Goal: Transaction & Acquisition: Purchase product/service

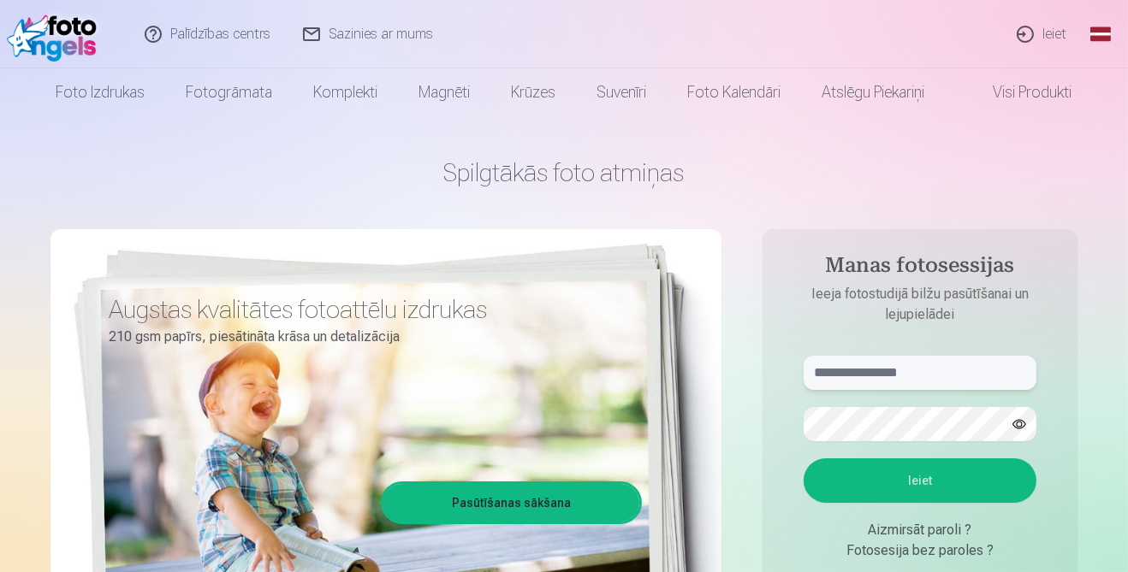
click at [967, 367] on input "text" at bounding box center [920, 373] width 233 height 34
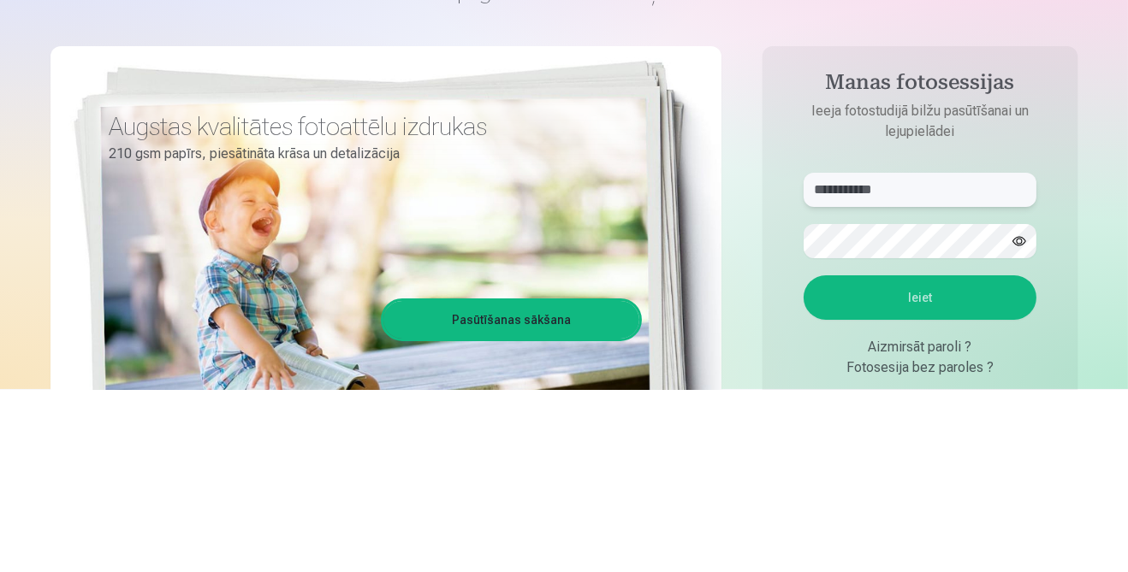
type input "**********"
click at [894, 479] on button "Ieiet" at bounding box center [920, 481] width 233 height 44
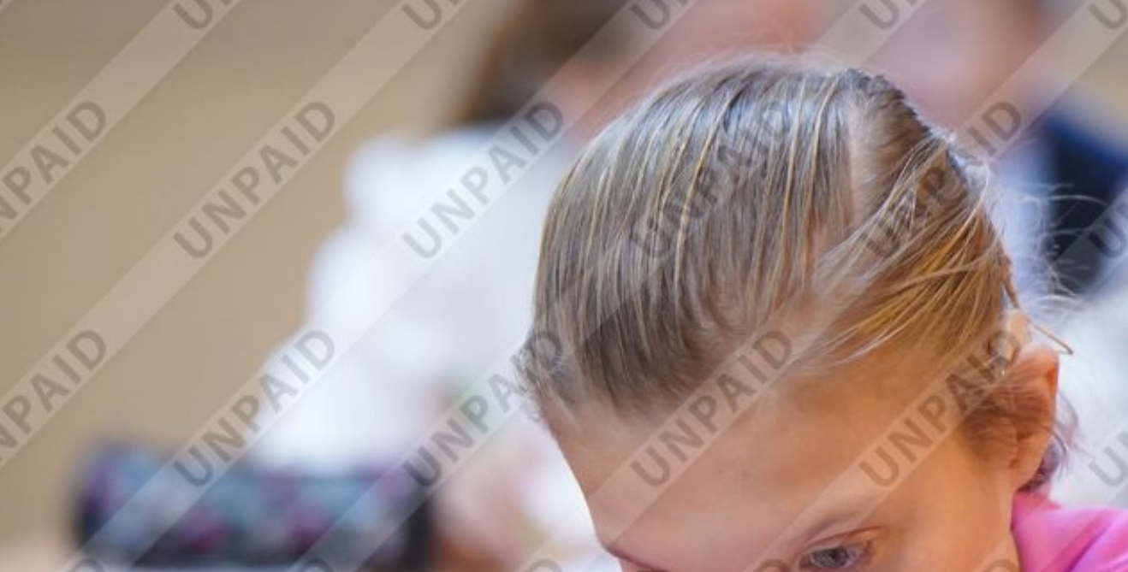
scroll to position [3088, 0]
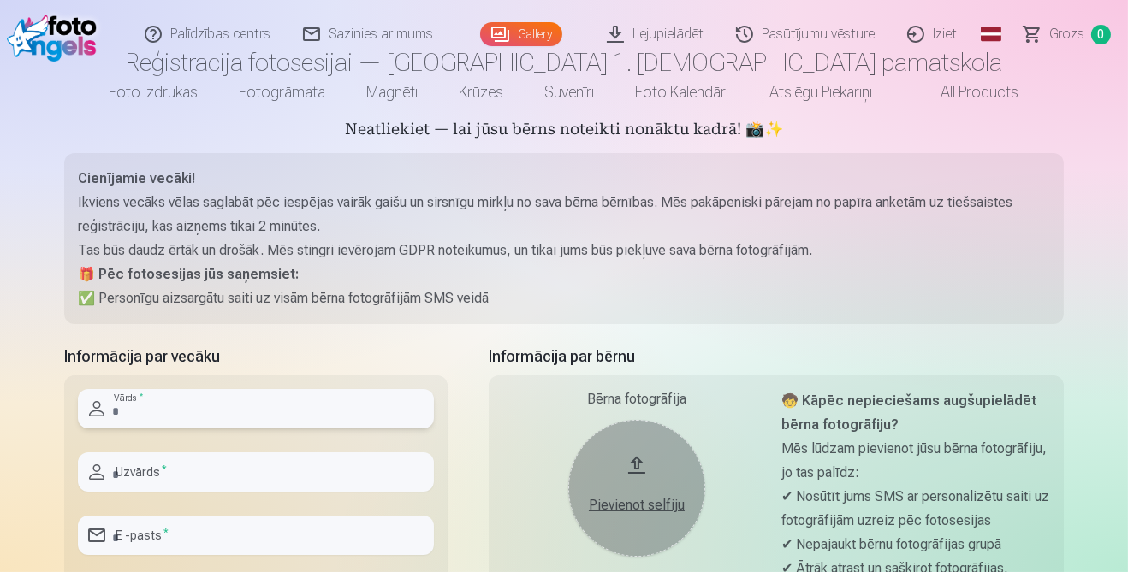
scroll to position [262, 0]
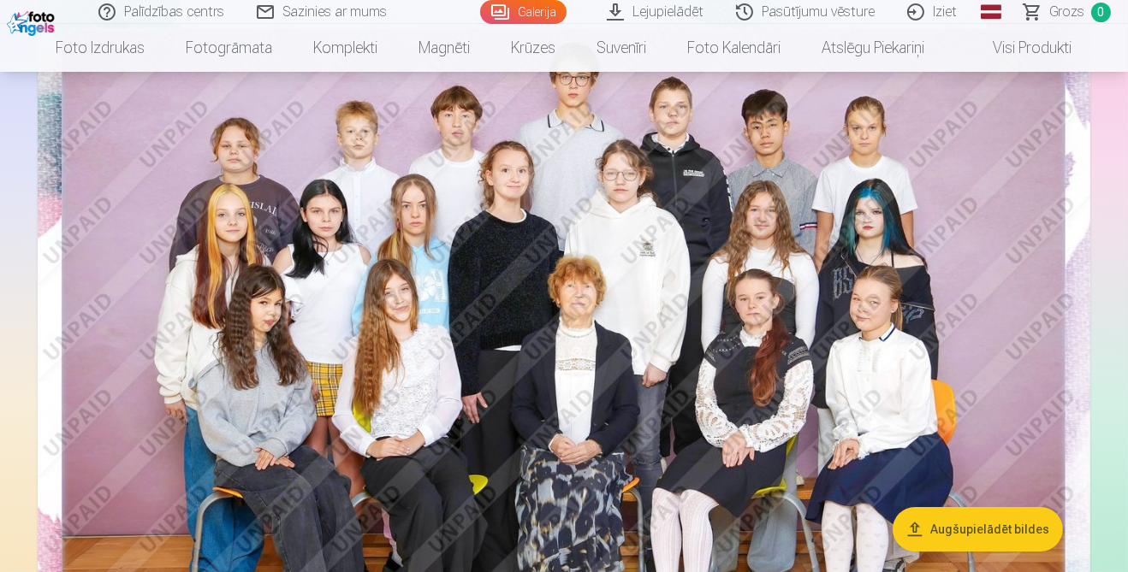
scroll to position [164, 0]
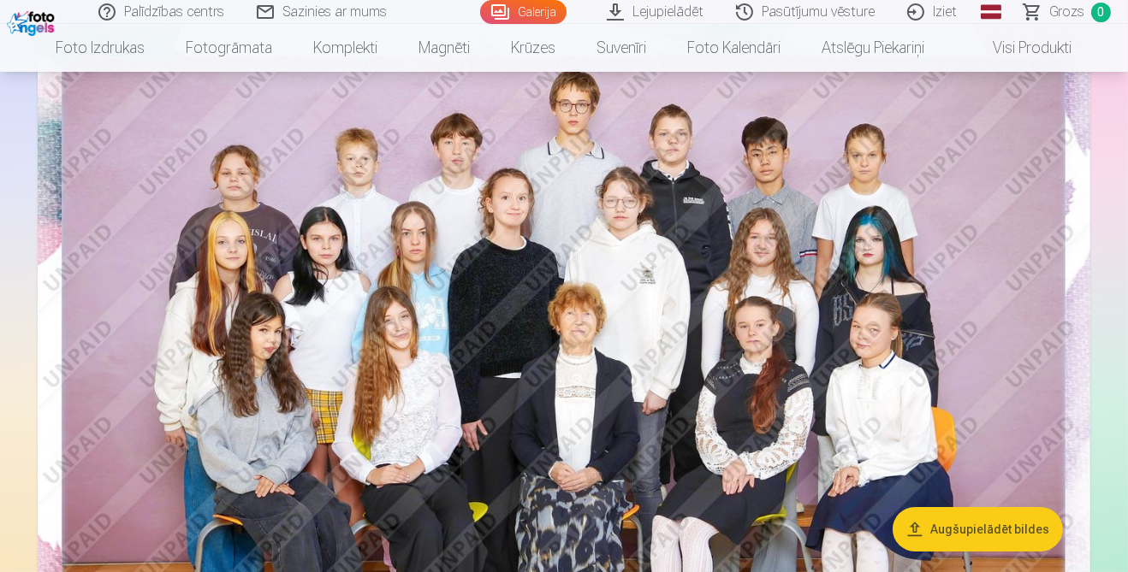
click at [726, 572] on img at bounding box center [564, 375] width 1053 height 703
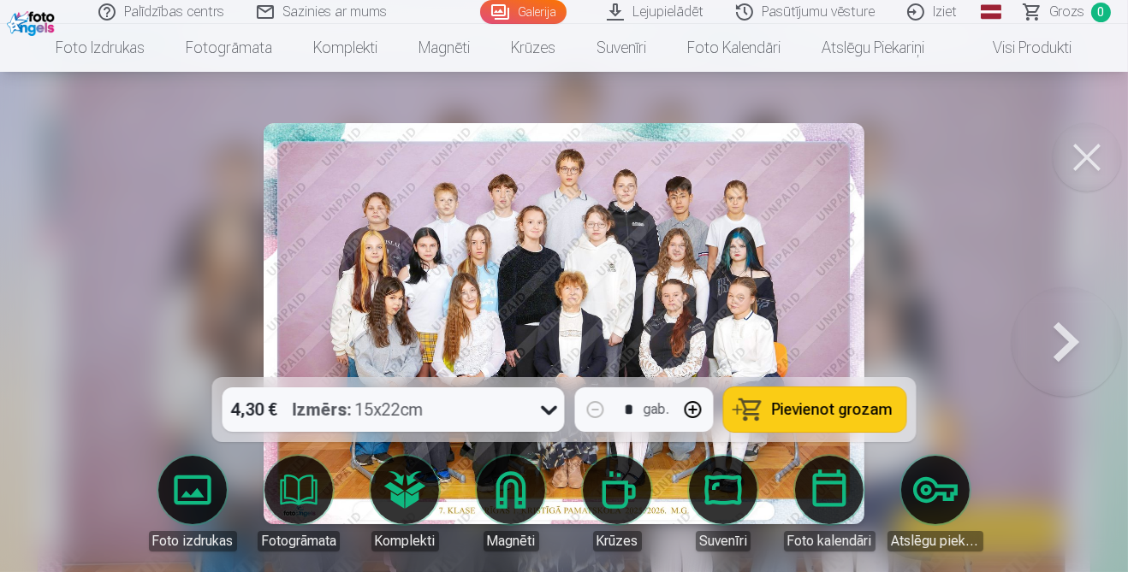
click at [810, 371] on img at bounding box center [565, 323] width 602 height 401
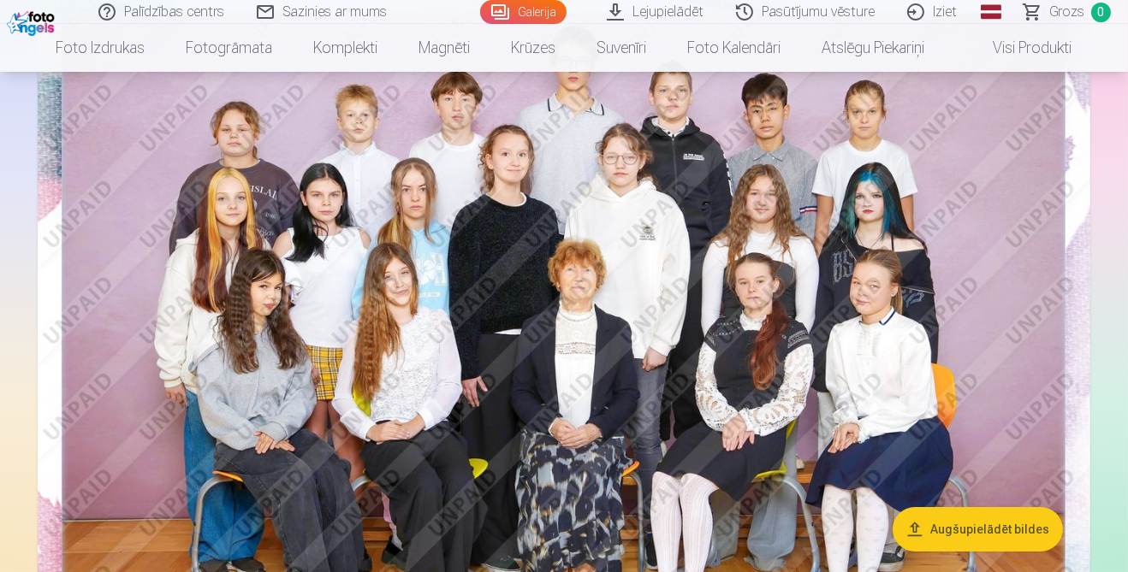
scroll to position [211, 0]
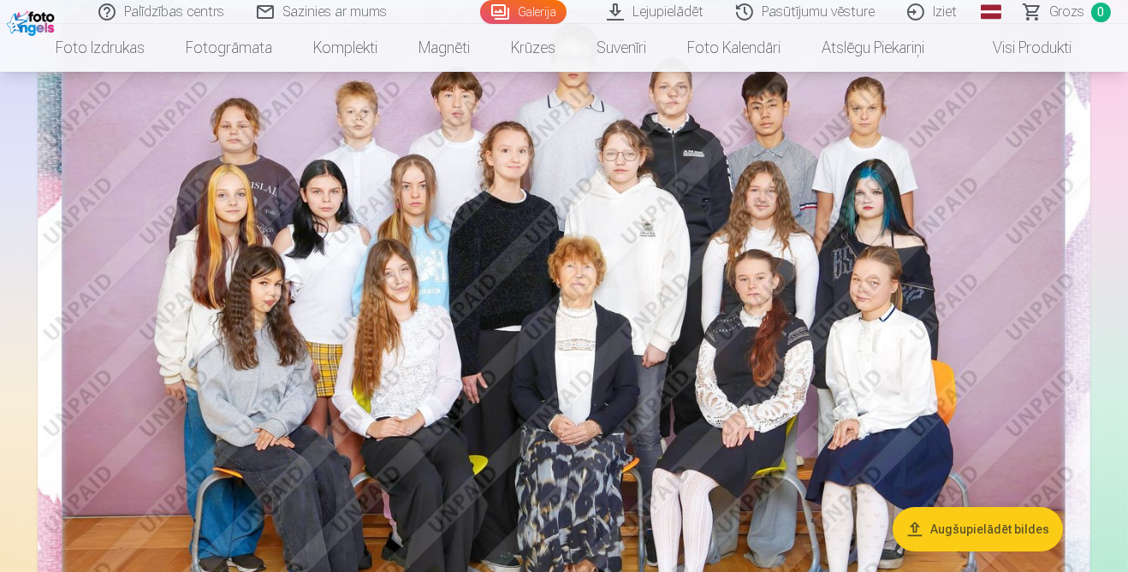
click at [241, 129] on img at bounding box center [564, 328] width 1053 height 703
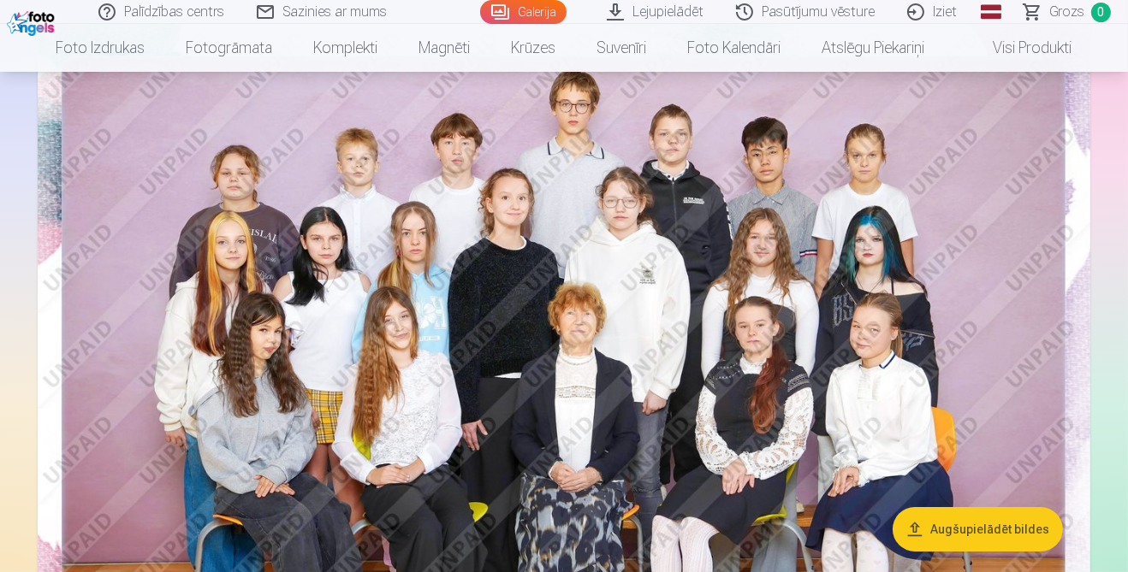
scroll to position [164, 0]
click at [774, 227] on img at bounding box center [564, 375] width 1053 height 703
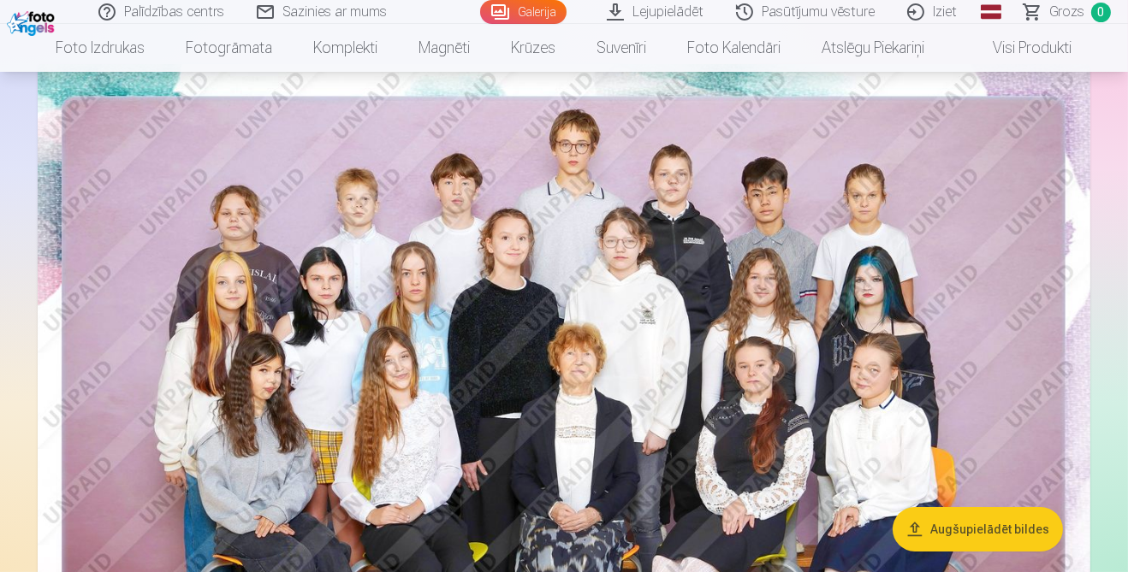
scroll to position [126, 0]
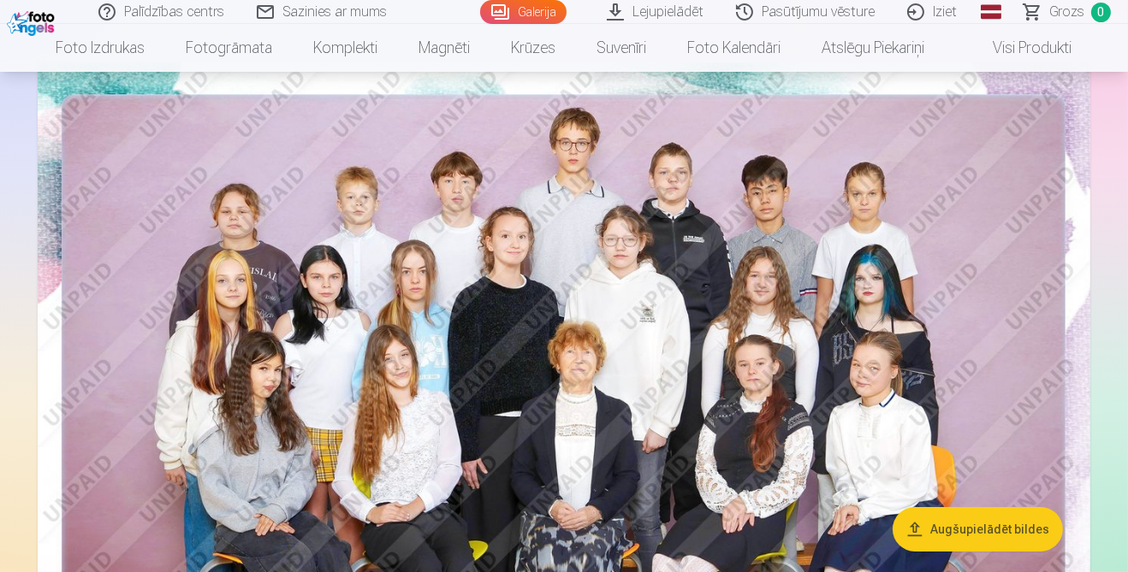
click at [1117, 68] on nav "Foto izdrukas Augstas kvalitātes fotoattēlu izdrukas 210 gsm papīrs, piesātināt…" at bounding box center [564, 48] width 1128 height 48
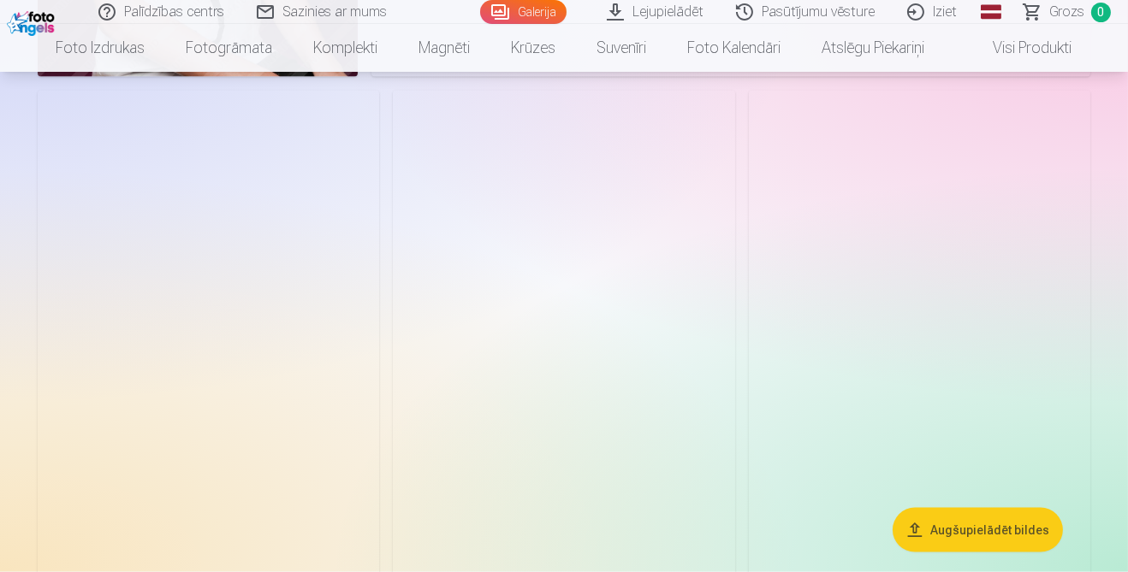
scroll to position [3534, 0]
